Goal: Check status: Check status

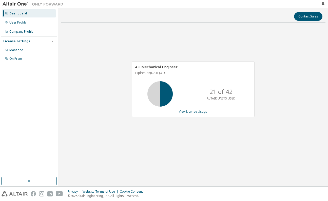
click at [181, 113] on link "View License Usage" at bounding box center [193, 111] width 29 height 4
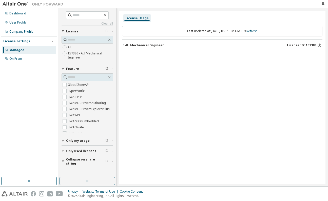
drag, startPoint x: 125, startPoint y: 43, endPoint x: 125, endPoint y: 45, distance: 2.5
click at [125, 43] on button "AU Mechanical Engineer License ID: 157388" at bounding box center [222, 45] width 200 height 11
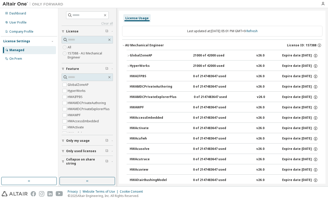
drag, startPoint x: 125, startPoint y: 45, endPoint x: 118, endPoint y: 50, distance: 8.3
click at [124, 45] on icon "button" at bounding box center [123, 45] width 3 height 3
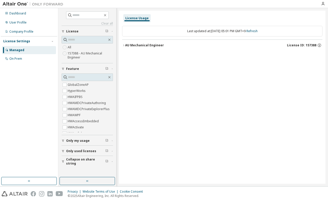
click at [124, 44] on icon "button" at bounding box center [123, 45] width 3 height 3
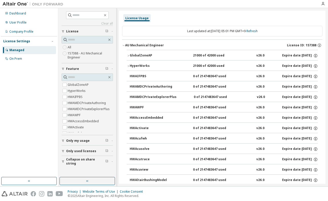
click at [127, 55] on icon "button" at bounding box center [128, 55] width 3 height 3
